Goal: Transaction & Acquisition: Purchase product/service

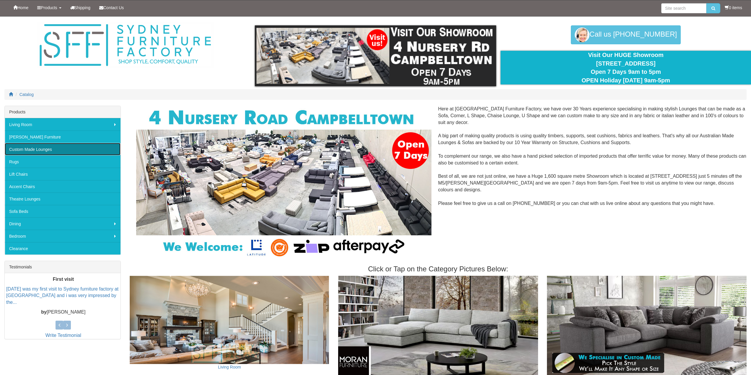
click at [46, 146] on link "Custom Made Lounges" at bounding box center [63, 149] width 116 height 12
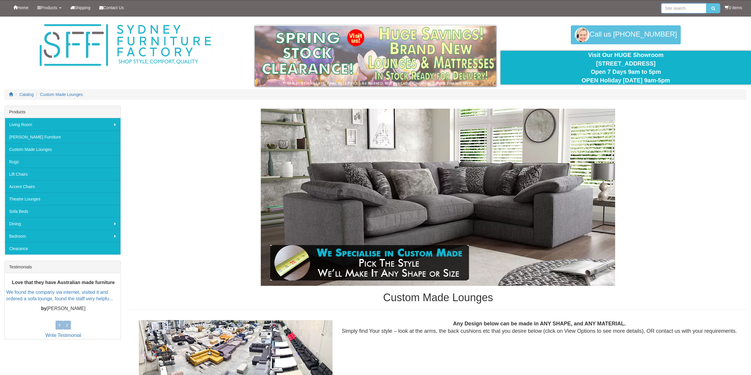
click at [686, 12] on input "search" at bounding box center [683, 8] width 45 height 10
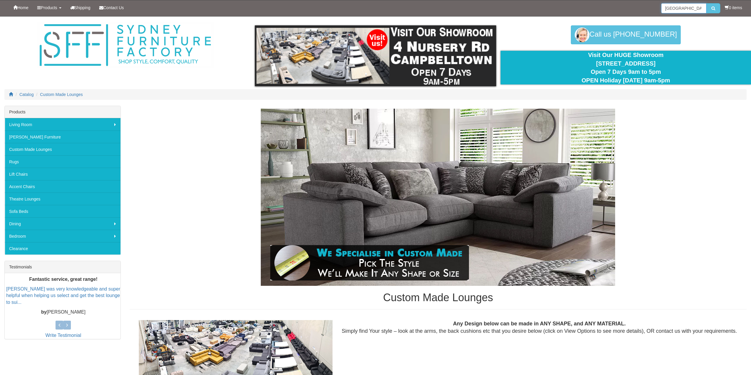
type input "houston"
click at [706, 3] on button "submit" at bounding box center [713, 8] width 14 height 10
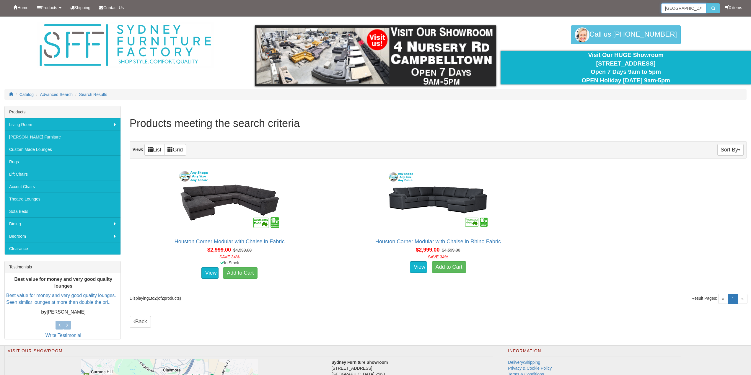
click at [682, 12] on input "houston" at bounding box center [683, 8] width 45 height 10
drag, startPoint x: 686, startPoint y: 9, endPoint x: 561, endPoint y: 5, distance: 124.7
click at [577, 6] on div "Home Products Living Room Lounges Sofas Australian Made Lounges Corner Modular …" at bounding box center [375, 8] width 742 height 16
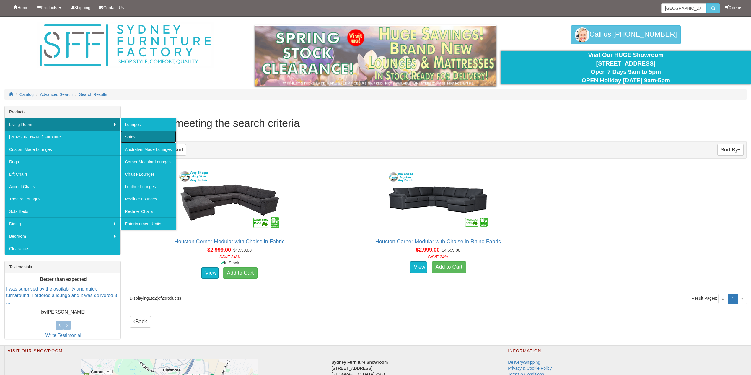
click at [131, 134] on link "Sofas" at bounding box center [149, 137] width 56 height 12
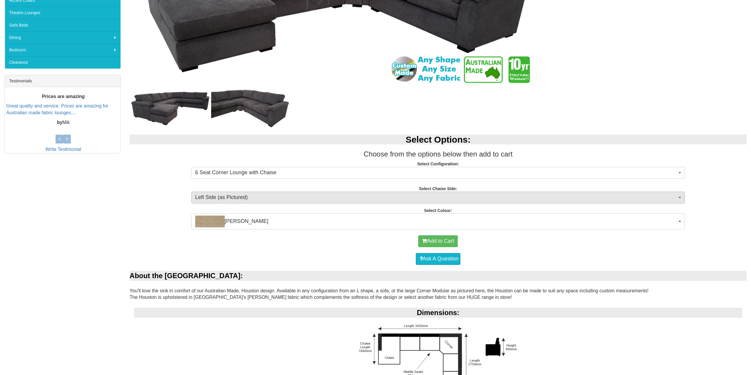
scroll to position [207, 0]
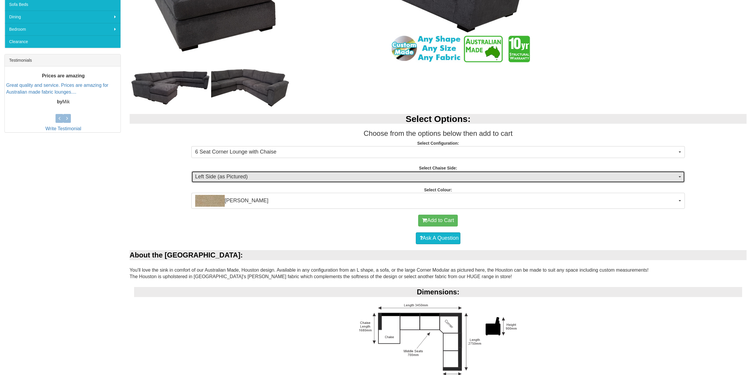
click at [275, 178] on span "Left Side (as Pictured)" at bounding box center [436, 177] width 482 height 8
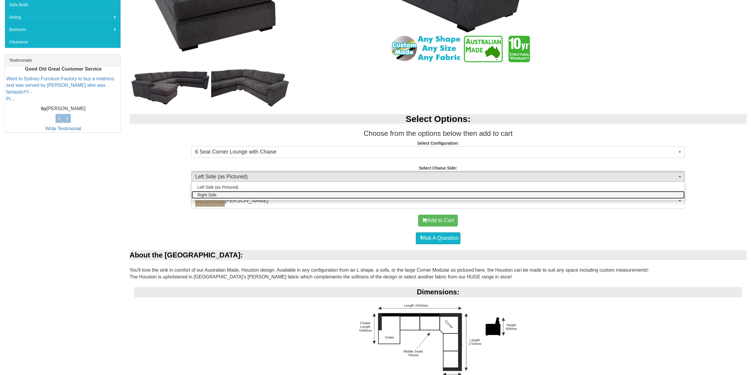
click at [265, 193] on link "Right Side" at bounding box center [438, 195] width 493 height 8
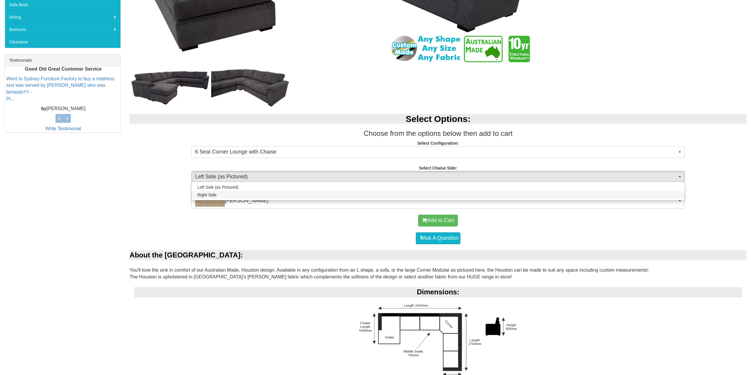
select select "266"
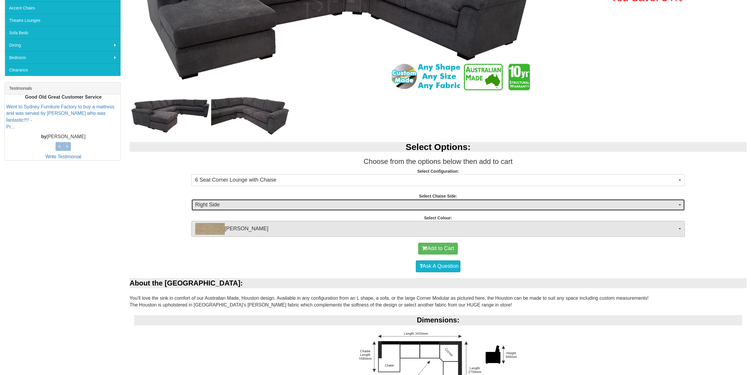
scroll to position [177, 0]
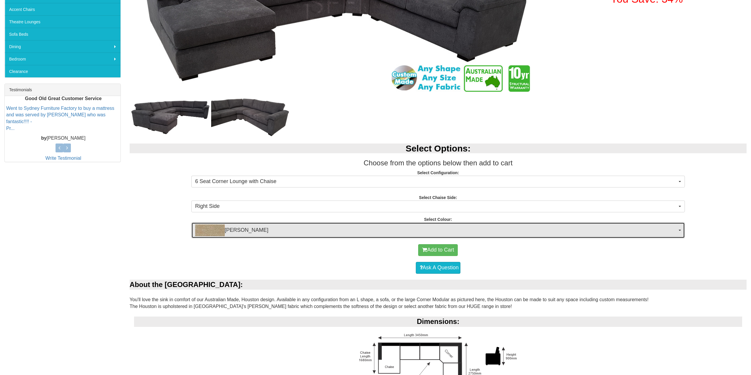
click at [291, 230] on span "Fletcher Wheat" at bounding box center [436, 230] width 482 height 12
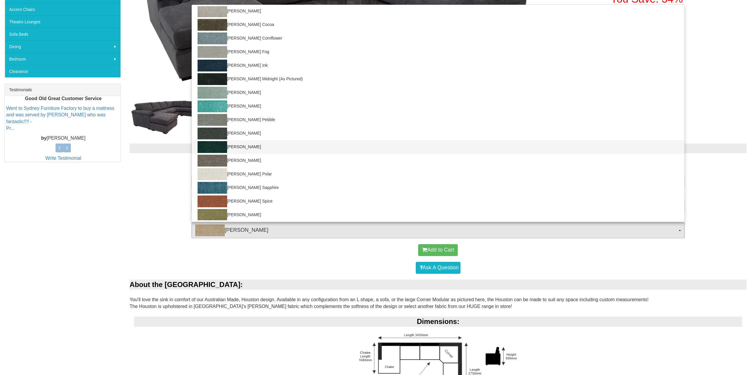
scroll to position [30, 0]
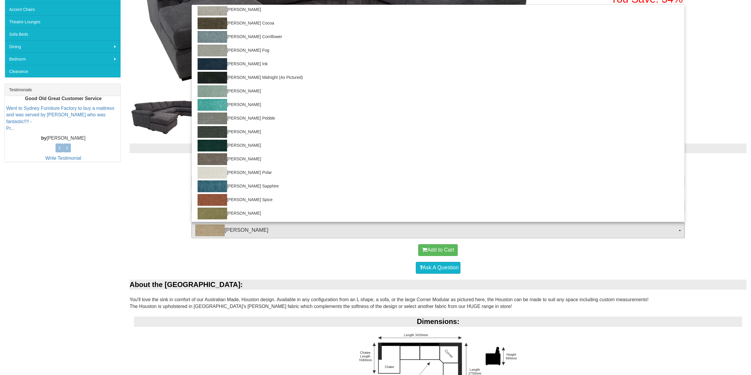
click at [136, 224] on div "Select Options: Choose from the options below then add to cart Select Configura…" at bounding box center [438, 188] width 626 height 101
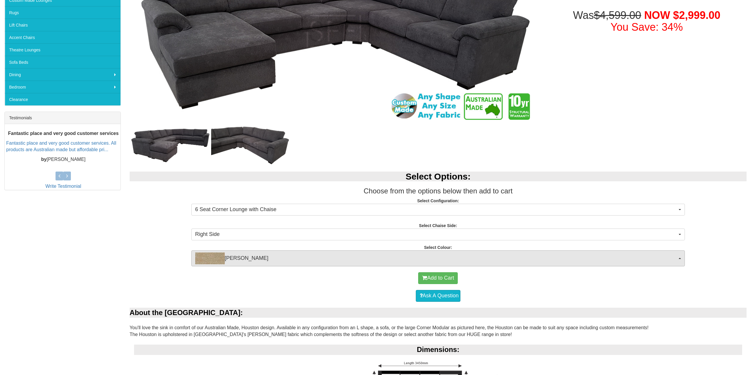
scroll to position [148, 0]
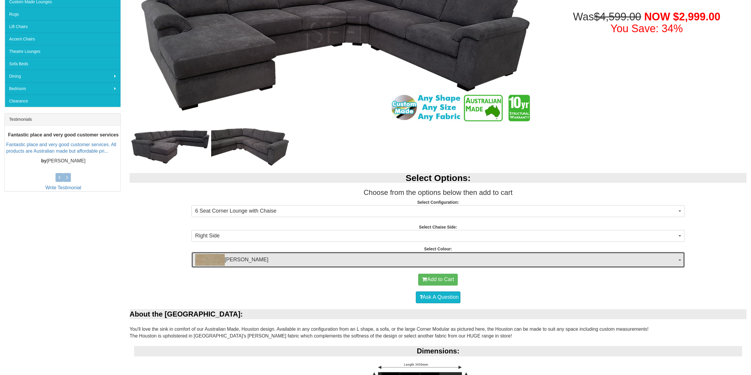
click at [299, 262] on span "Fletcher Wheat" at bounding box center [436, 260] width 482 height 12
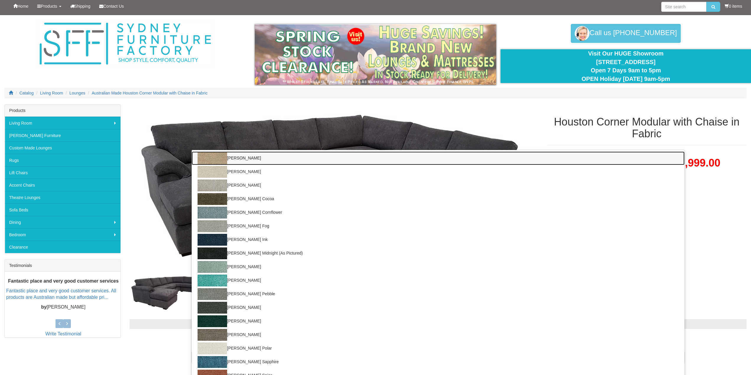
scroll to position [0, 0]
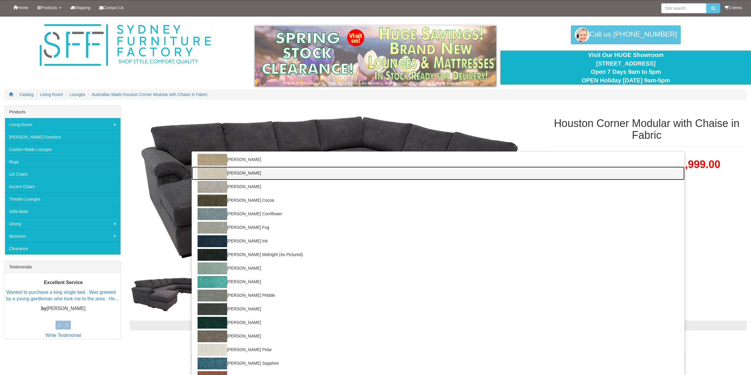
click at [260, 174] on link "Fletcher Barley" at bounding box center [438, 174] width 493 height 14
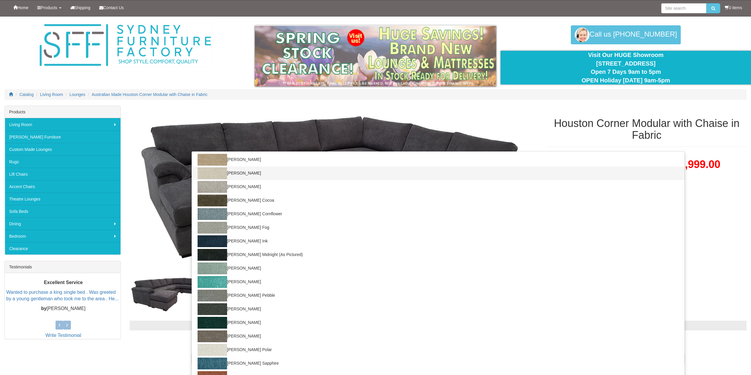
select select "1827"
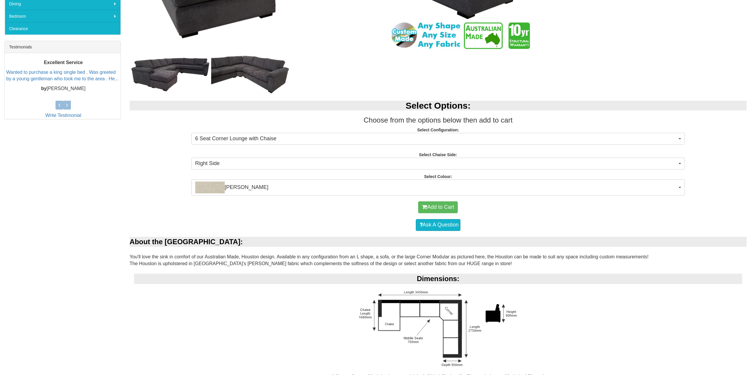
click at [248, 203] on div "Add to Cart" at bounding box center [438, 207] width 611 height 18
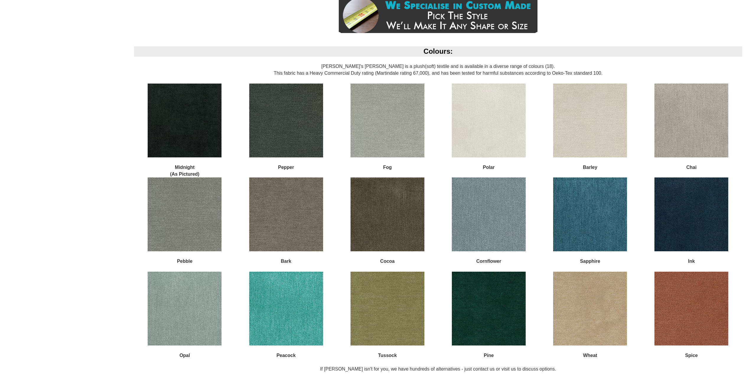
scroll to position [722, 0]
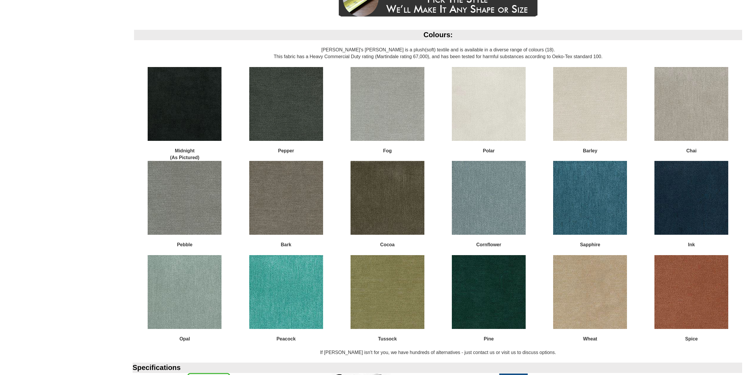
click at [268, 116] on img at bounding box center [286, 104] width 74 height 74
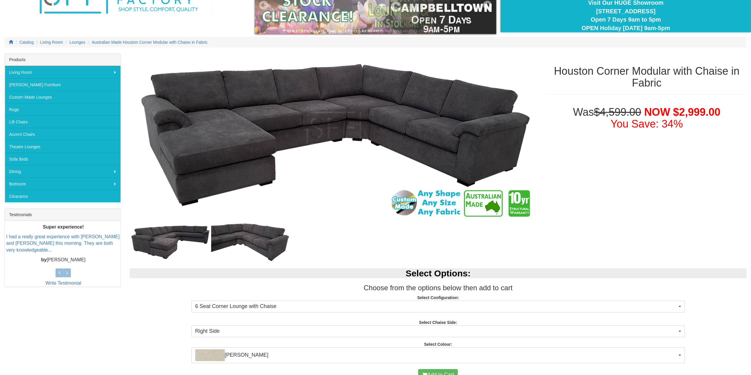
scroll to position [0, 0]
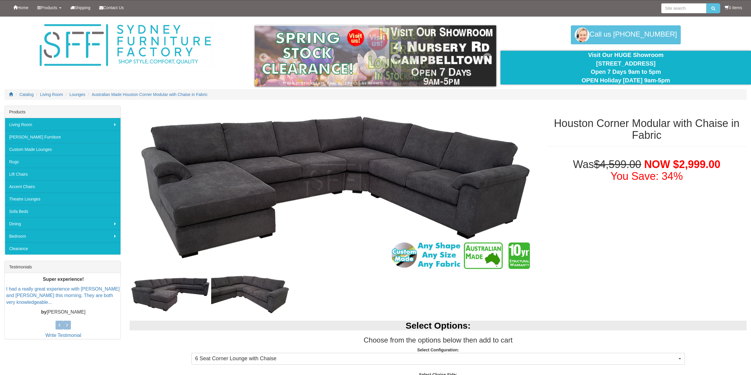
drag, startPoint x: 400, startPoint y: 245, endPoint x: 275, endPoint y: 69, distance: 215.6
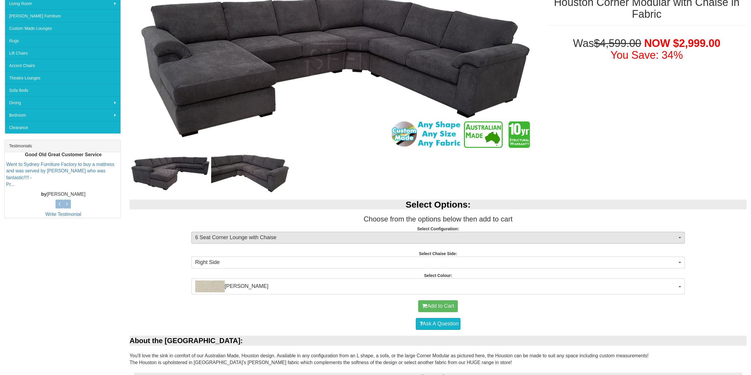
scroll to position [89, 0]
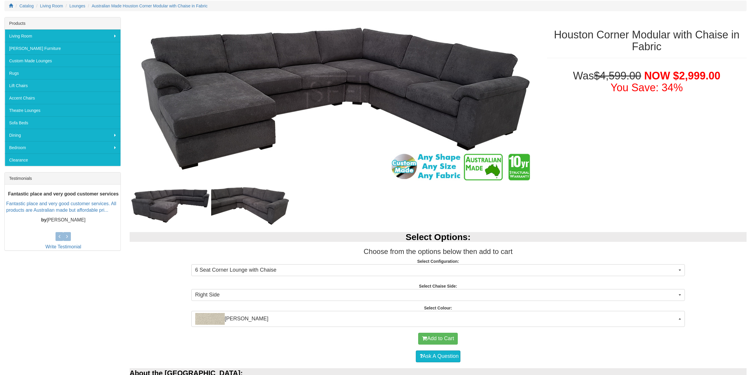
click at [318, 278] on div "Select Options: Choose from the options below then add to cart Select Configura…" at bounding box center [438, 276] width 626 height 101
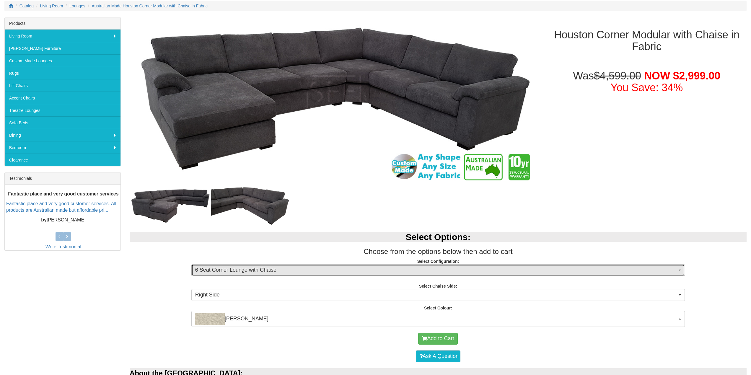
click at [321, 273] on span "6 Seat Corner Lounge with Chaise" at bounding box center [436, 270] width 482 height 8
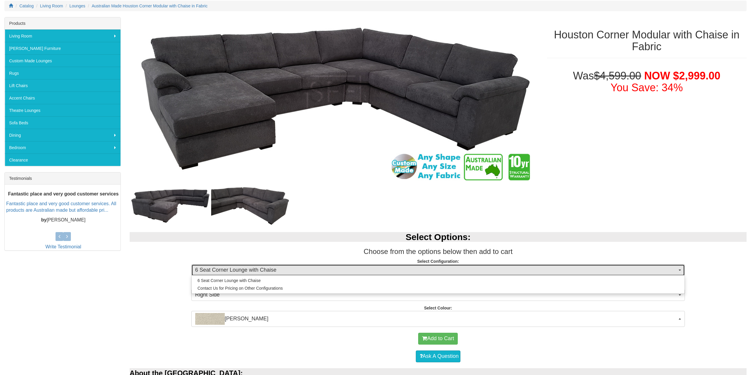
click at [310, 266] on button "6 Seat Corner Lounge with Chaise" at bounding box center [438, 270] width 494 height 12
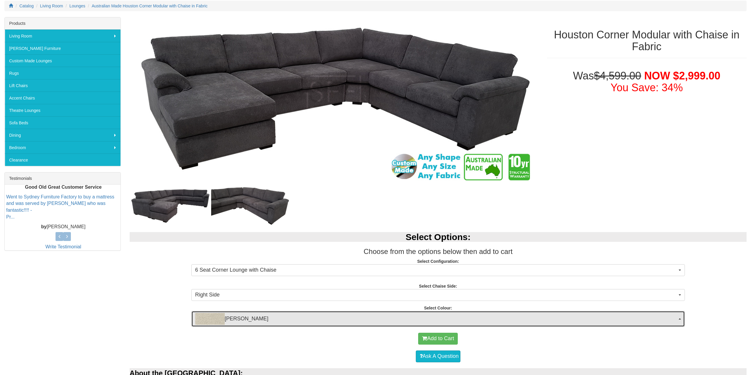
drag, startPoint x: 239, startPoint y: 325, endPoint x: 240, endPoint y: 322, distance: 3.9
click at [239, 325] on button "Fletcher Barley" at bounding box center [438, 319] width 494 height 16
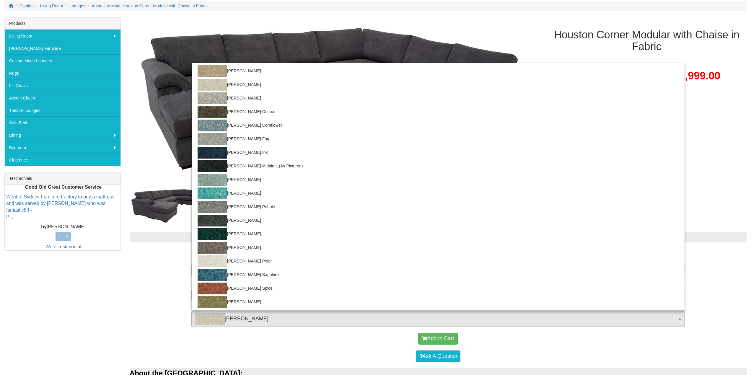
click at [133, 310] on div "Select Options: Choose from the options below then add to cart Select Configura…" at bounding box center [438, 276] width 626 height 101
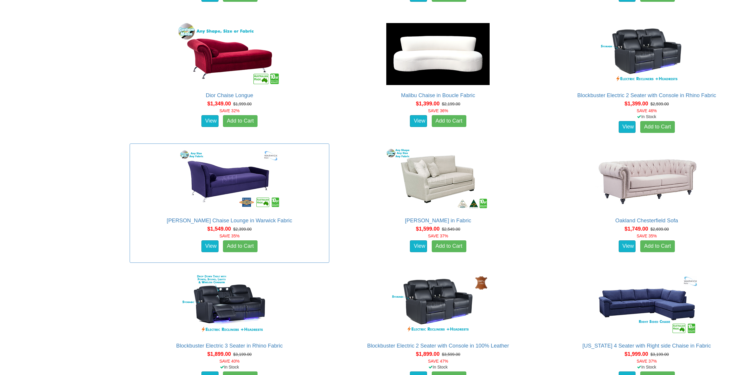
scroll to position [886, 0]
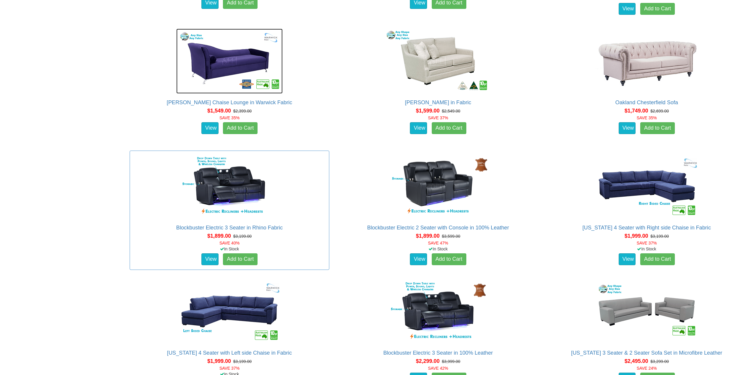
drag, startPoint x: 159, startPoint y: 93, endPoint x: 188, endPoint y: 267, distance: 176.7
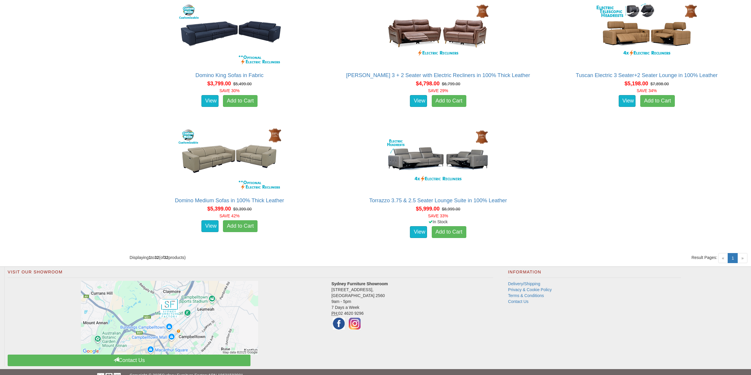
scroll to position [1549, 0]
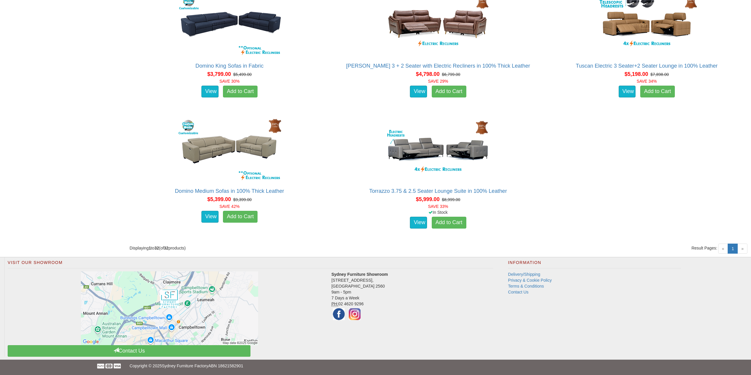
drag, startPoint x: 92, startPoint y: 235, endPoint x: 87, endPoint y: 343, distance: 107.9
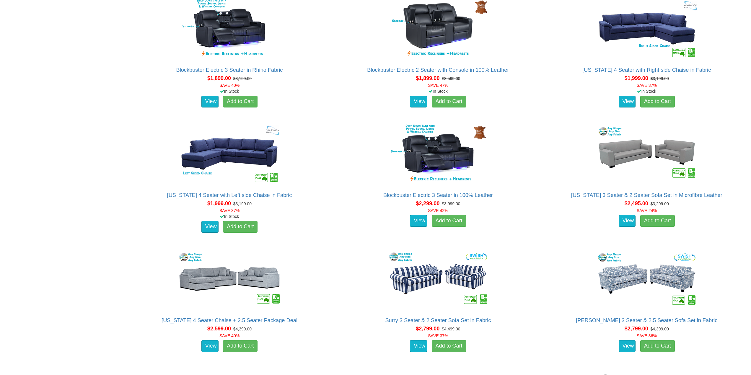
scroll to position [0, 0]
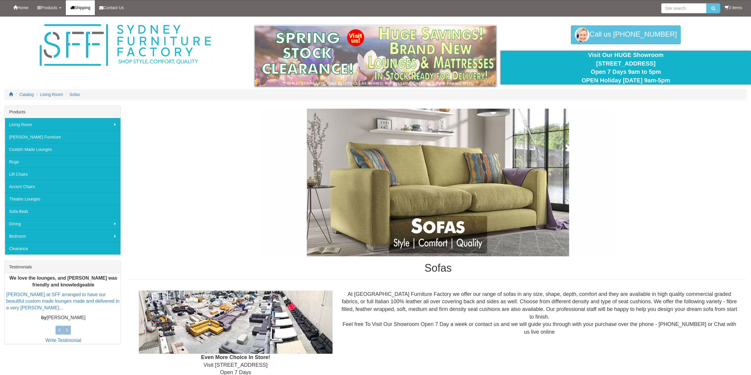
drag, startPoint x: 105, startPoint y: 221, endPoint x: 82, endPoint y: 0, distance: 221.8
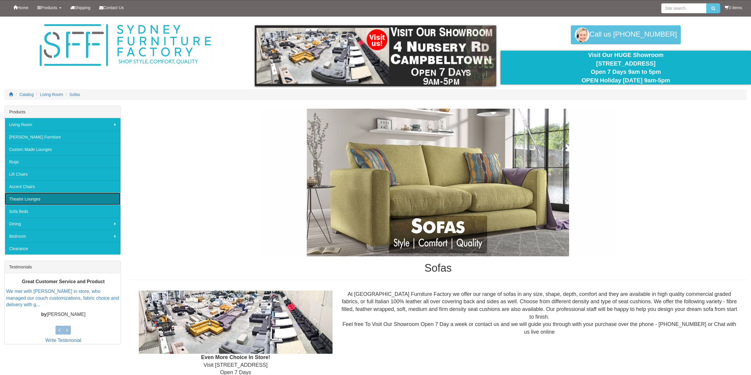
click at [70, 199] on link "Theatre Lounges" at bounding box center [63, 199] width 116 height 12
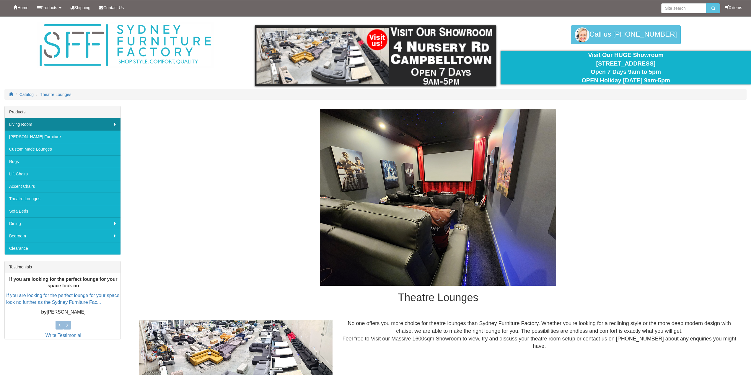
drag, startPoint x: 128, startPoint y: 263, endPoint x: 97, endPoint y: 126, distance: 140.2
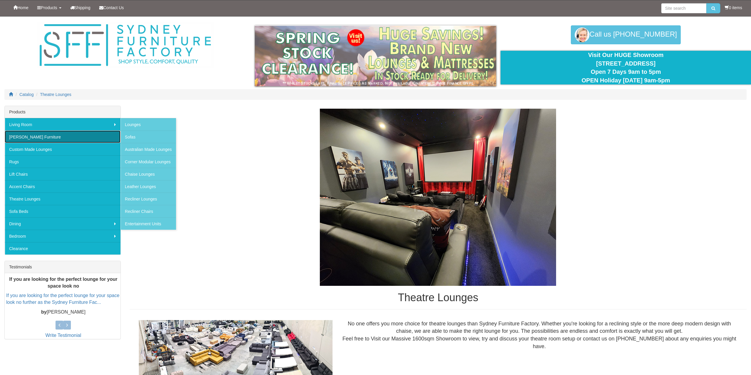
click at [92, 135] on link "[PERSON_NAME] Furniture" at bounding box center [63, 137] width 116 height 12
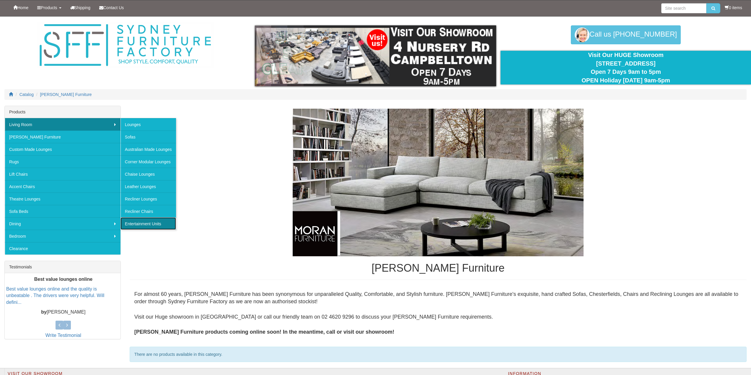
click at [152, 219] on link "Entertainment Units" at bounding box center [149, 223] width 56 height 12
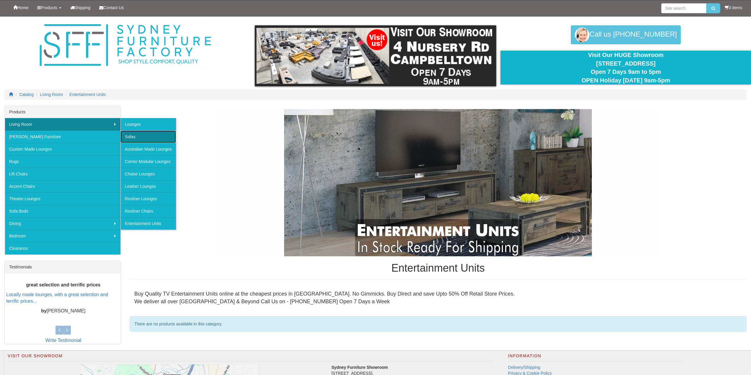
click at [146, 137] on link "Sofas" at bounding box center [149, 137] width 56 height 12
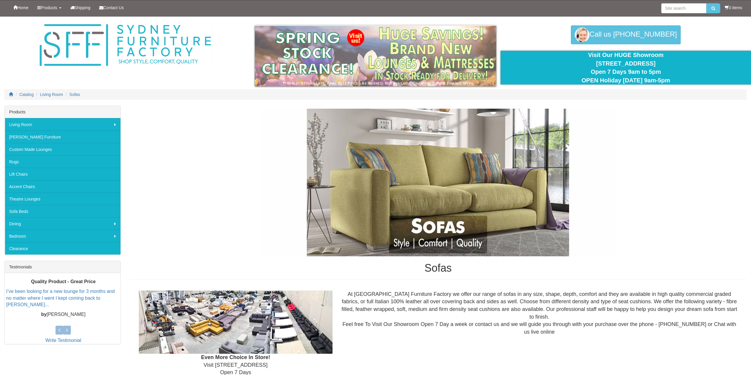
drag, startPoint x: 117, startPoint y: 288, endPoint x: 196, endPoint y: 69, distance: 232.5
click at [668, 8] on input "search" at bounding box center [683, 8] width 45 height 10
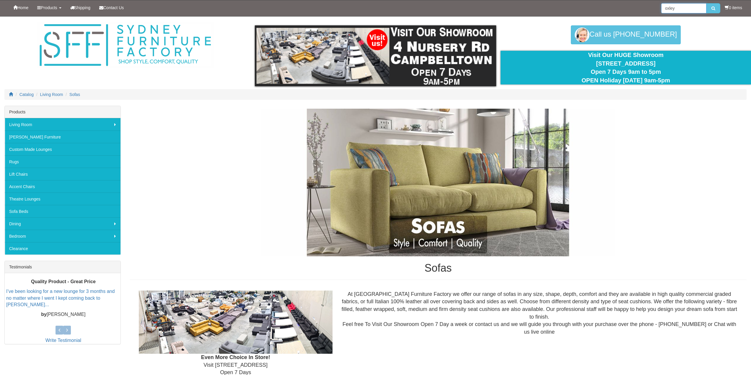
type input "oxley"
click at [706, 3] on button "submit" at bounding box center [713, 8] width 14 height 10
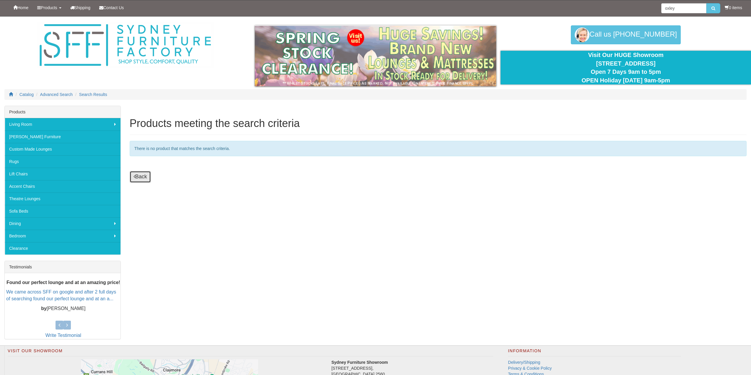
click at [139, 175] on link "Back" at bounding box center [140, 177] width 21 height 12
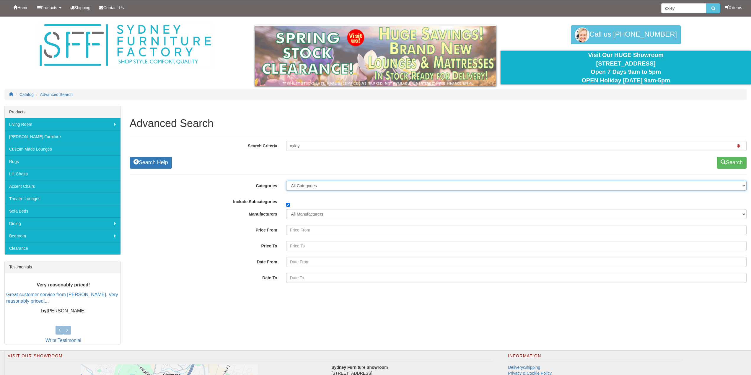
click at [331, 185] on select "All Categories Living Room Lounges Sofas Australian Made Lounges Corner Modular…" at bounding box center [516, 186] width 460 height 10
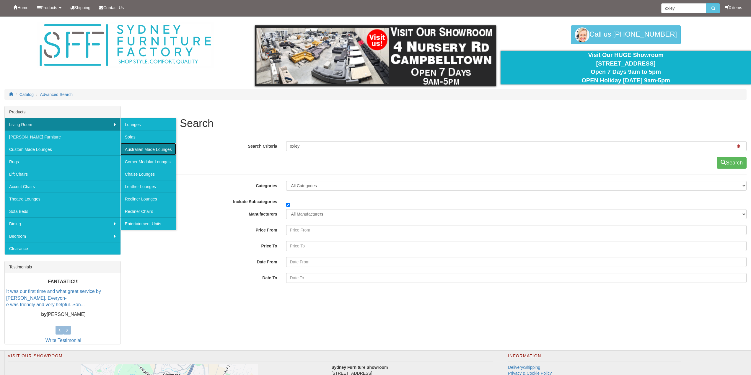
click at [167, 152] on link "Australian Made Lounges" at bounding box center [149, 149] width 56 height 12
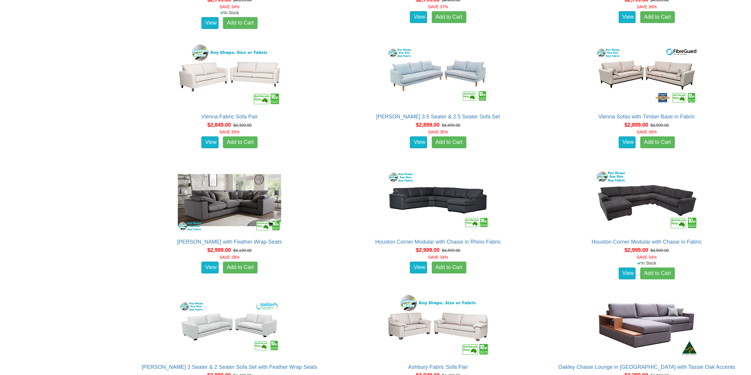
scroll to position [1300, 0]
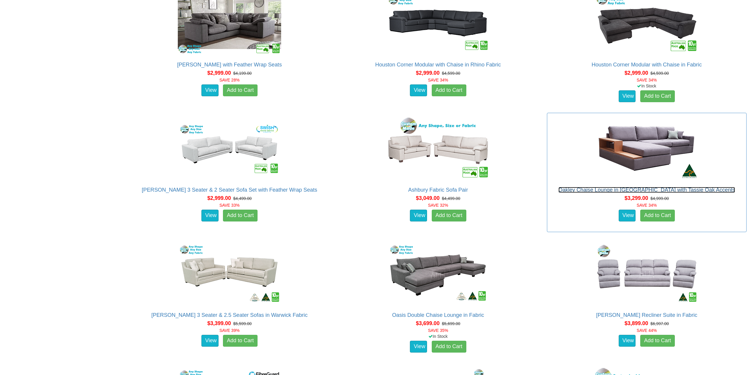
click at [652, 191] on link "Oakley Chaise Lounge in [GEOGRAPHIC_DATA] with Tassie Oak Accents" at bounding box center [647, 190] width 177 height 6
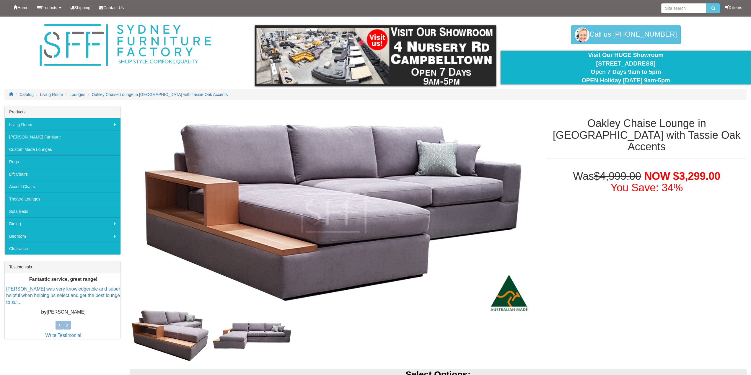
drag, startPoint x: 311, startPoint y: 254, endPoint x: 552, endPoint y: 31, distance: 328.5
click at [681, 6] on input "search" at bounding box center [683, 8] width 45 height 10
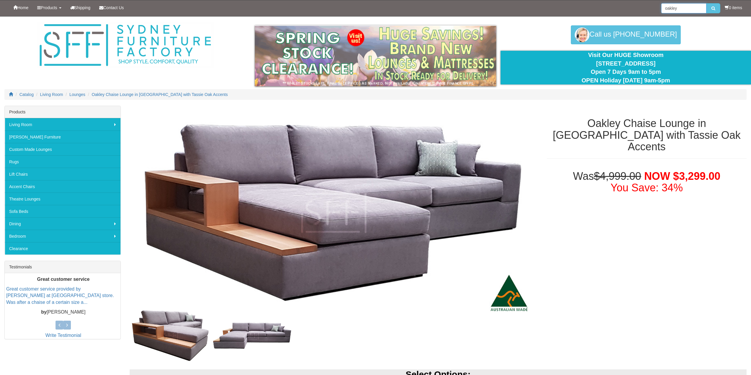
type input "oakley"
click at [706, 3] on button "submit" at bounding box center [713, 8] width 14 height 10
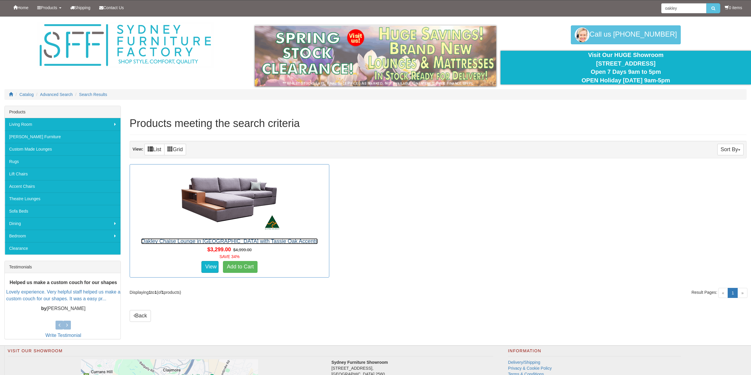
click at [257, 240] on link "Oakley Chaise Lounge in [GEOGRAPHIC_DATA] with Tassie Oak Accents" at bounding box center [229, 241] width 177 height 6
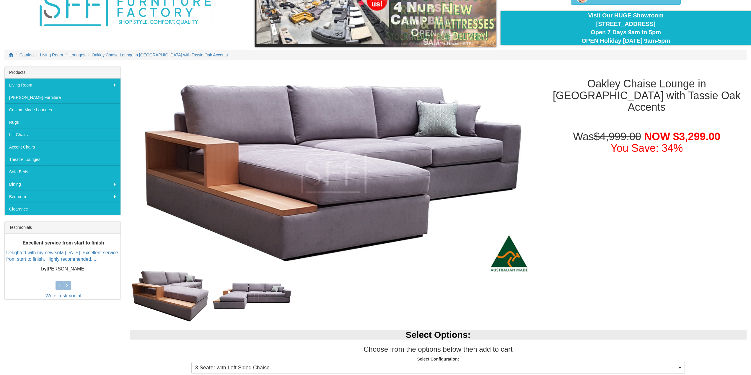
scroll to position [177, 0]
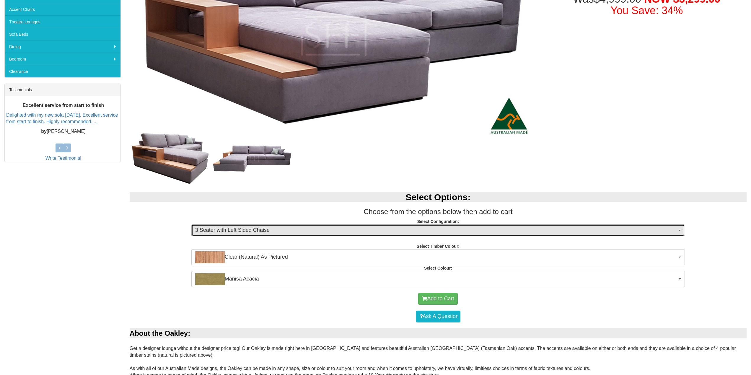
click at [402, 234] on span "3 Seater with Left Sided Chaise" at bounding box center [436, 231] width 482 height 8
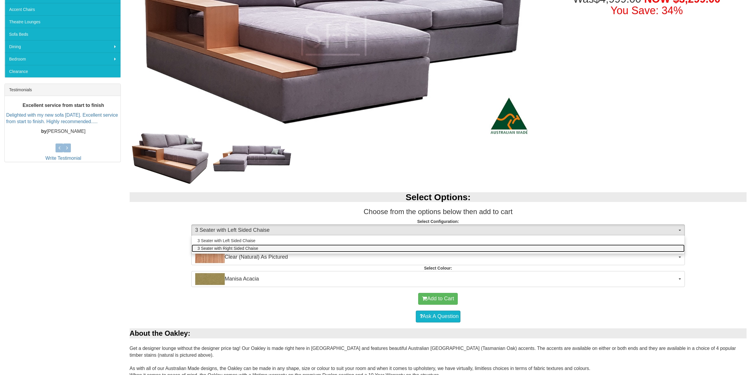
click at [375, 245] on link "3 Seater with Right Sided Chaise" at bounding box center [438, 249] width 493 height 8
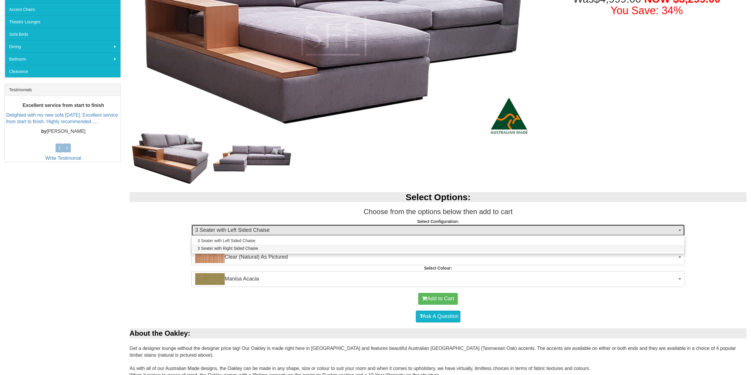
select select "1535"
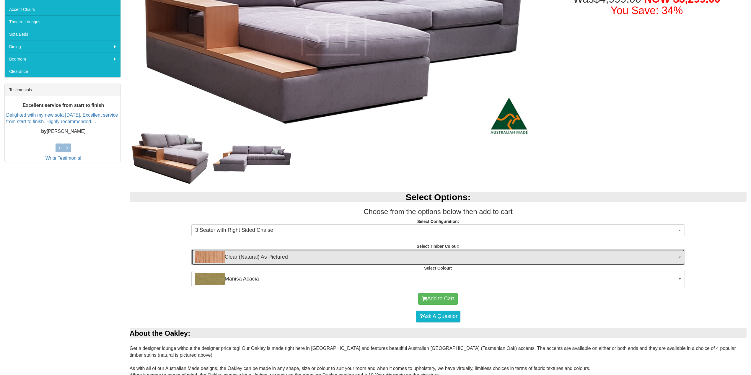
click at [372, 253] on span "Clear (Natural) As Pictured" at bounding box center [436, 257] width 482 height 12
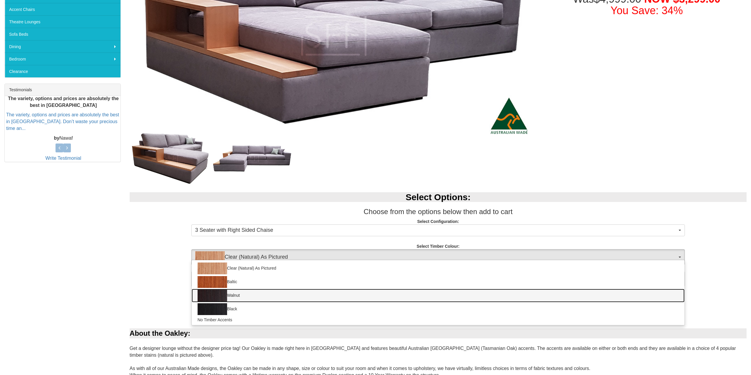
click at [328, 297] on link "Walnut" at bounding box center [438, 296] width 493 height 14
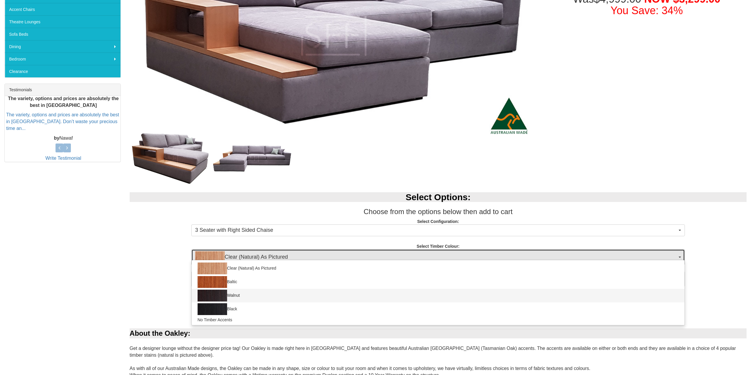
select select "1541"
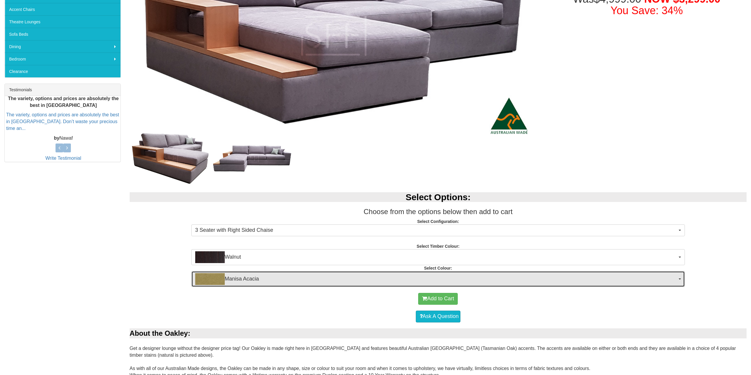
click at [338, 281] on span "Manisa Acacia" at bounding box center [436, 279] width 482 height 12
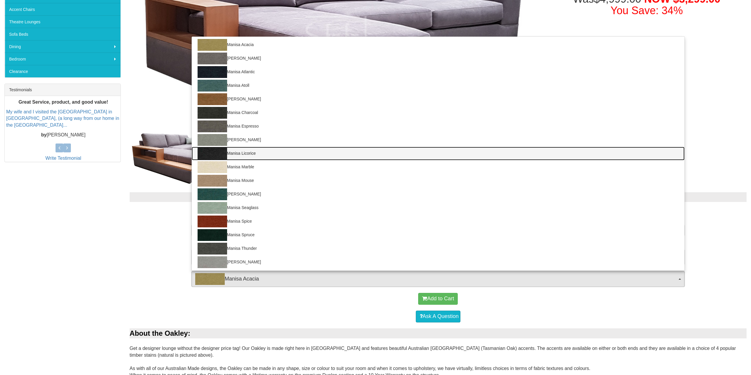
click at [251, 152] on link "Manisa Licorice" at bounding box center [438, 154] width 493 height 14
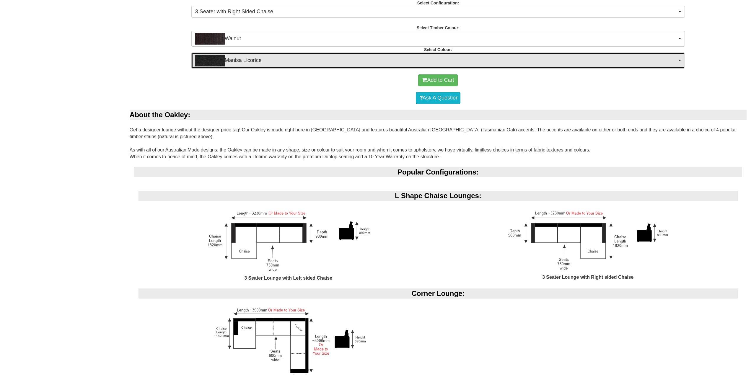
scroll to position [325, 0]
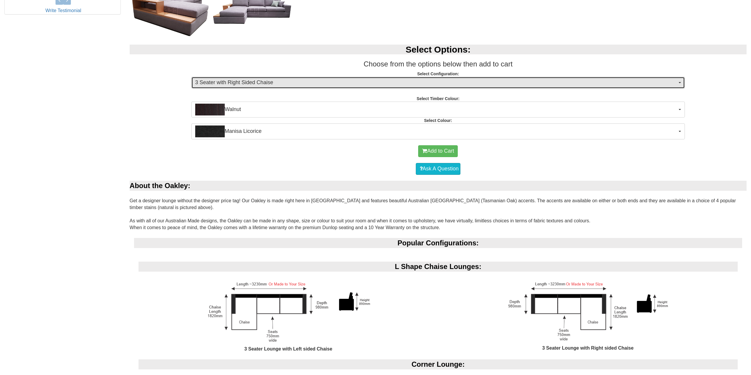
click at [307, 86] on span "3 Seater with Right Sided Chaise" at bounding box center [436, 83] width 482 height 8
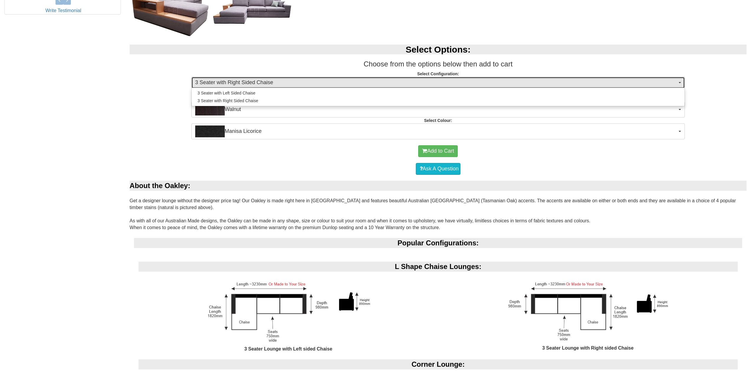
click at [309, 82] on span "3 Seater with Right Sided Chaise" at bounding box center [436, 83] width 482 height 8
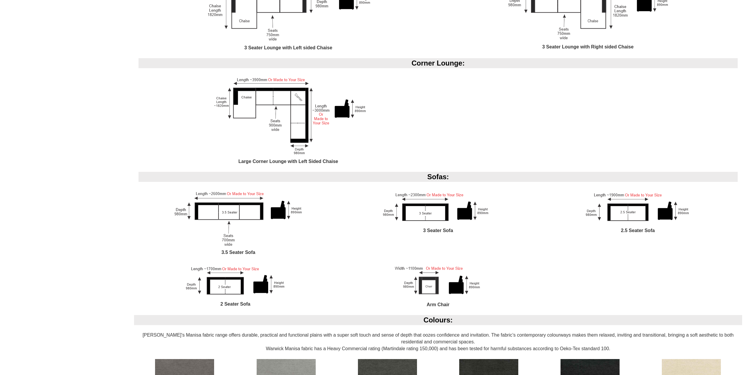
scroll to position [0, 0]
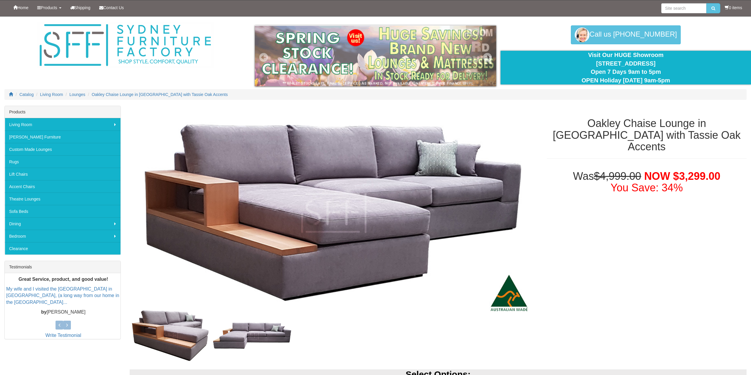
drag, startPoint x: 440, startPoint y: 160, endPoint x: 399, endPoint y: 76, distance: 93.3
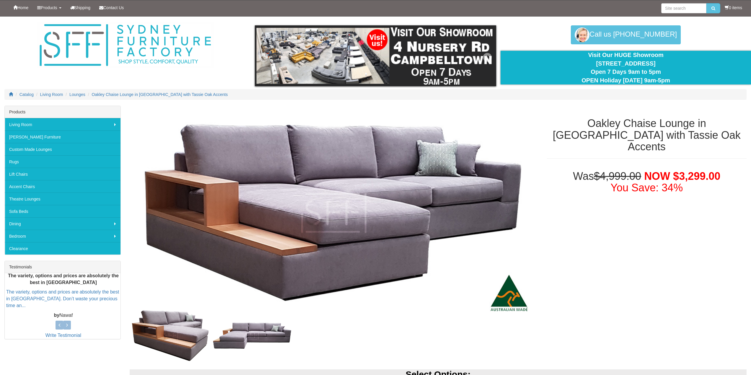
drag, startPoint x: 394, startPoint y: 268, endPoint x: 308, endPoint y: 140, distance: 153.8
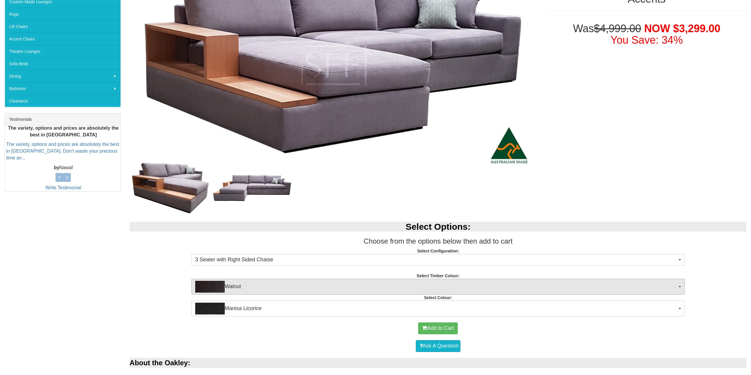
scroll to position [266, 0]
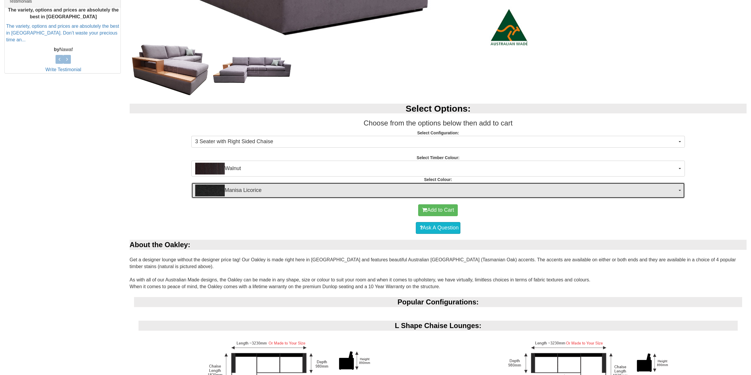
click at [286, 185] on span "Manisa Licorice" at bounding box center [436, 191] width 482 height 12
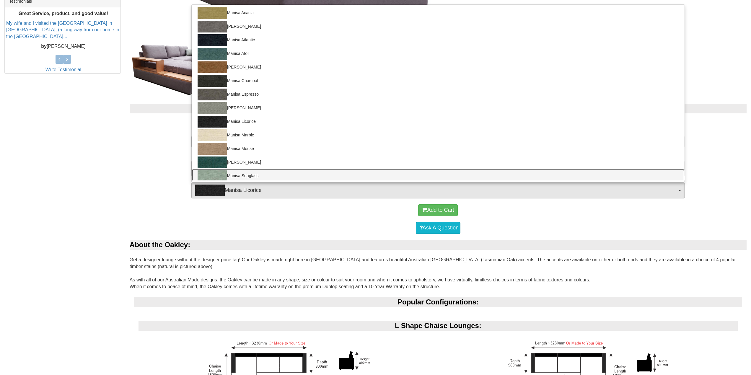
click at [264, 173] on link "Manisa Seaglass" at bounding box center [438, 176] width 493 height 14
select select "1530"
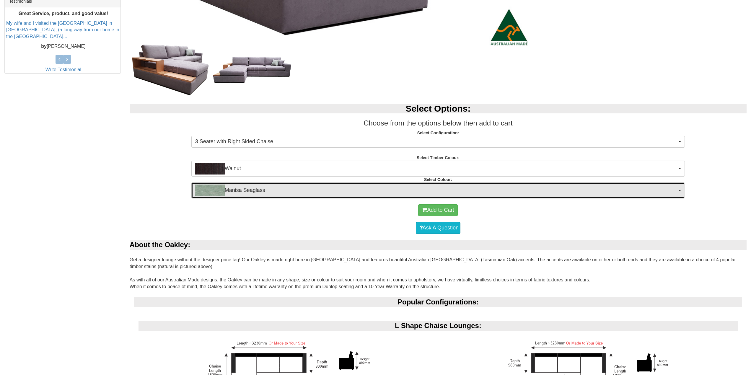
click at [281, 192] on span "Manisa Seaglass" at bounding box center [436, 191] width 482 height 12
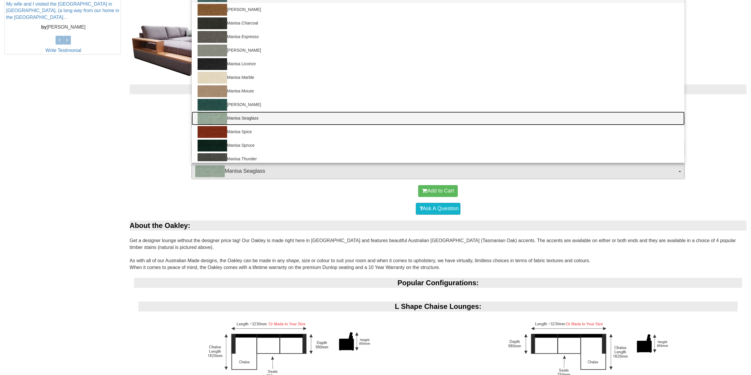
scroll to position [325, 0]
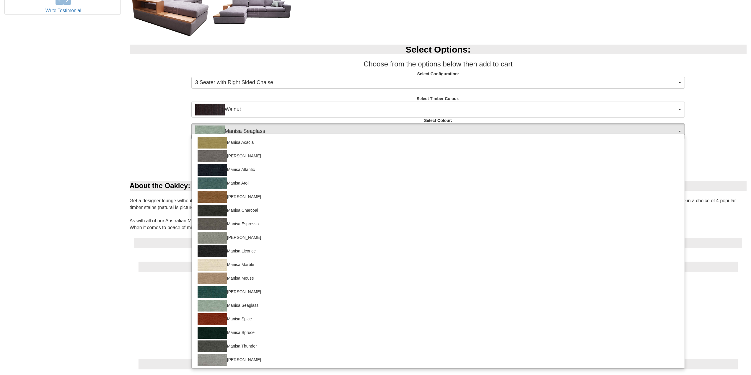
click at [125, 159] on div "Add to Cart Ask A Question" at bounding box center [438, 159] width 626 height 41
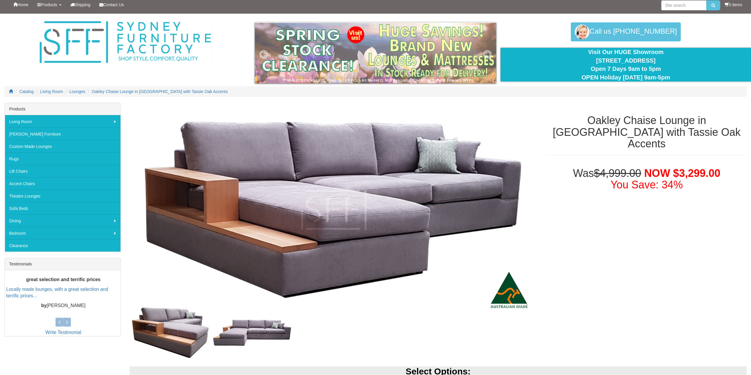
scroll to position [0, 0]
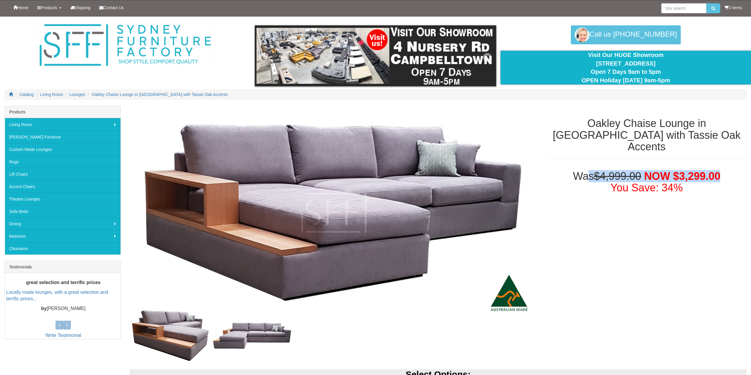
drag, startPoint x: 728, startPoint y: 161, endPoint x: 585, endPoint y: 167, distance: 142.8
click at [585, 170] on h1 "Was $4,999.00 NOW $3,299.00 You Save: 34%" at bounding box center [647, 181] width 200 height 23
drag, startPoint x: 565, startPoint y: 165, endPoint x: 681, endPoint y: 178, distance: 116.6
click at [674, 181] on h1 "Was $4,999.00 NOW $3,299.00 You Save: 34%" at bounding box center [647, 181] width 200 height 23
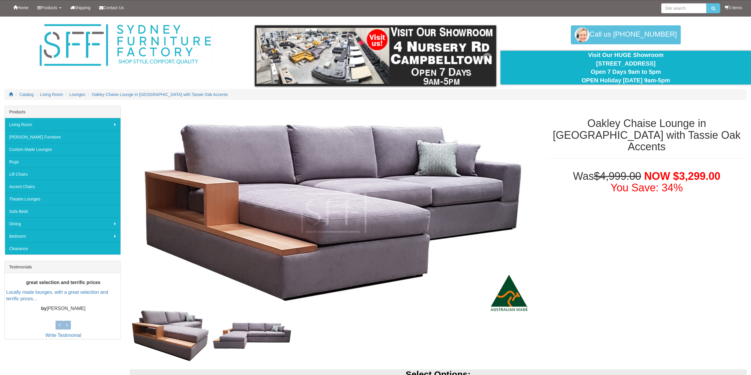
click at [696, 175] on h1 "Was $4,999.00 NOW $3,299.00 You Save: 34%" at bounding box center [647, 181] width 200 height 23
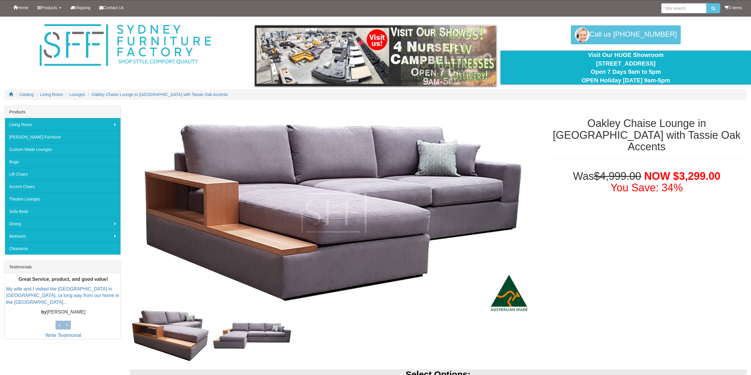
drag, startPoint x: 596, startPoint y: 247, endPoint x: 293, endPoint y: 55, distance: 358.5
